Goal: Task Accomplishment & Management: Manage account settings

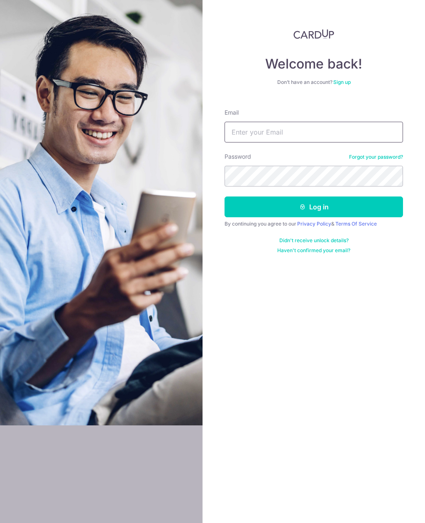
click at [270, 133] on input "Email" at bounding box center [314, 132] width 179 height 21
click at [284, 134] on input "genevieveteocy2gmail.com" at bounding box center [314, 132] width 179 height 21
click at [331, 129] on input "genevieveteocy2gmail.com" at bounding box center [314, 132] width 179 height 21
type input "[EMAIL_ADDRESS][DOMAIN_NAME]"
click at [342, 208] on button "Log in" at bounding box center [314, 206] width 179 height 21
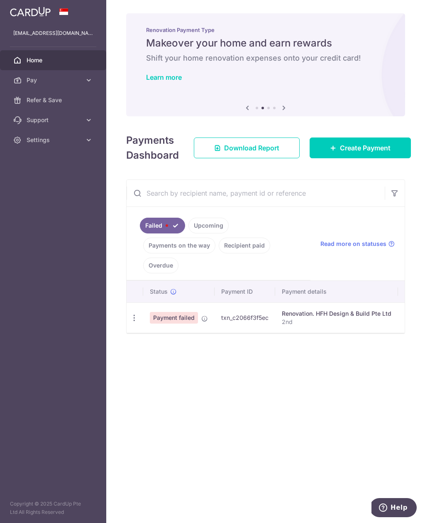
click at [136, 317] on icon "button" at bounding box center [134, 317] width 9 height 9
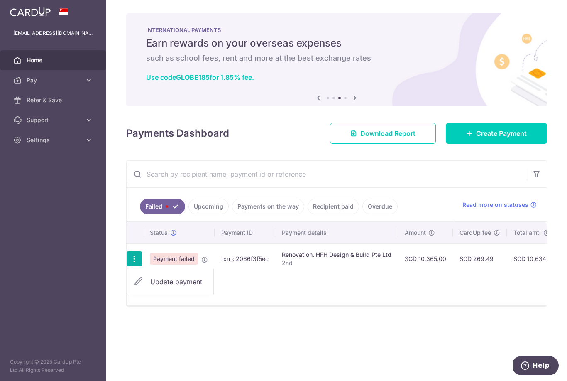
click at [134, 286] on icon at bounding box center [139, 281] width 10 height 10
radio input "true"
type input "10,365.00"
type input "2nd"
type input "30% upon start works"
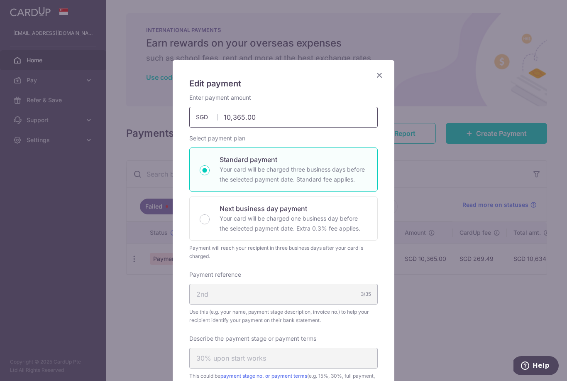
click at [284, 120] on input "10,365.00" at bounding box center [283, 117] width 188 height 21
click at [425, 110] on div "Edit payment By clicking apply, you will make changes to all payments to HFH De…" at bounding box center [283, 190] width 567 height 381
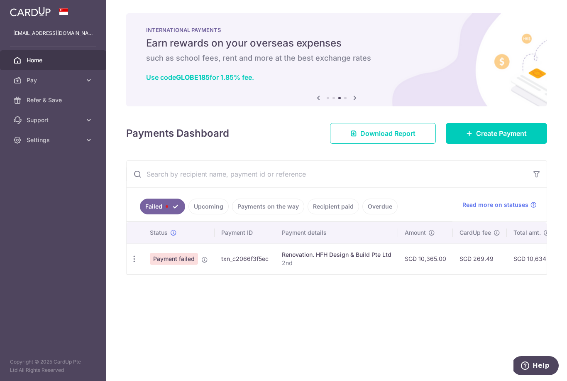
click at [130, 263] on icon "button" at bounding box center [134, 258] width 9 height 9
click at [127, 291] on link "Update payment" at bounding box center [170, 282] width 86 height 20
type input "10,365.00"
radio input "true"
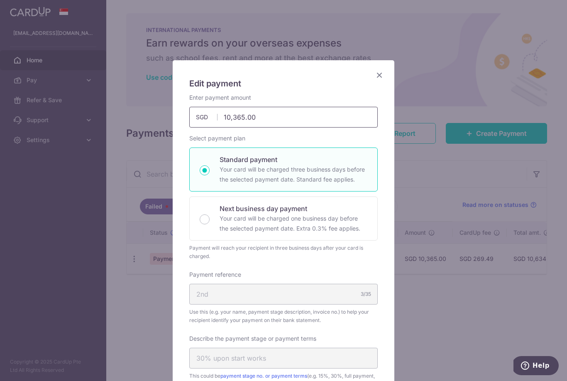
click at [265, 122] on input "10,365.00" at bounding box center [283, 117] width 188 height 21
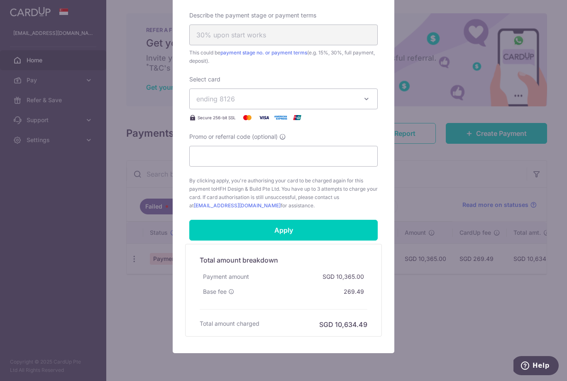
scroll to position [327, 0]
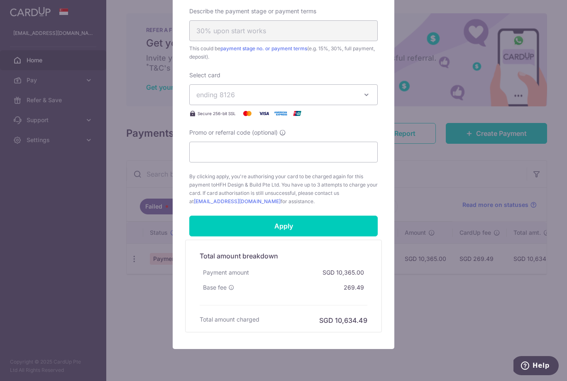
click at [338, 230] on input "Apply" at bounding box center [283, 225] width 188 height 21
type input "10,000.00"
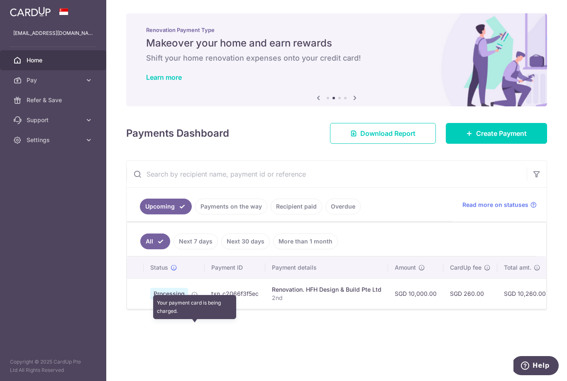
click at [191, 298] on icon at bounding box center [194, 294] width 7 height 7
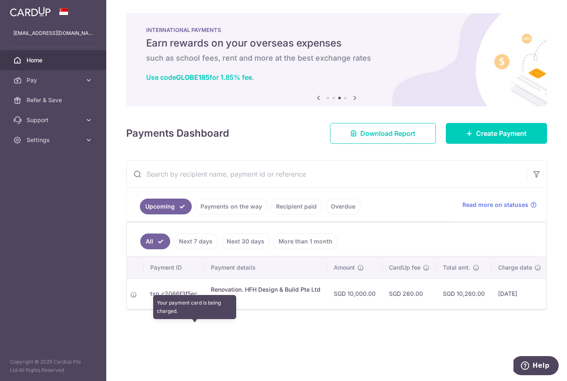
scroll to position [0, 61]
